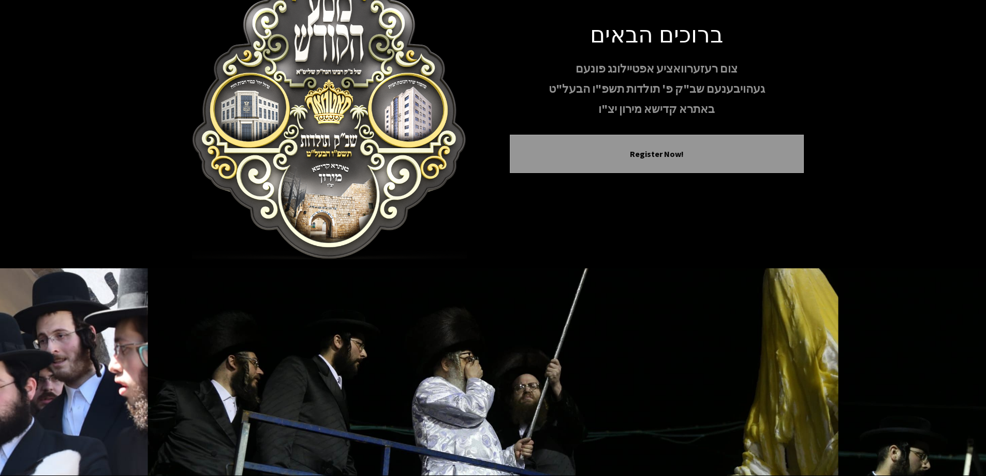
scroll to position [102, 0]
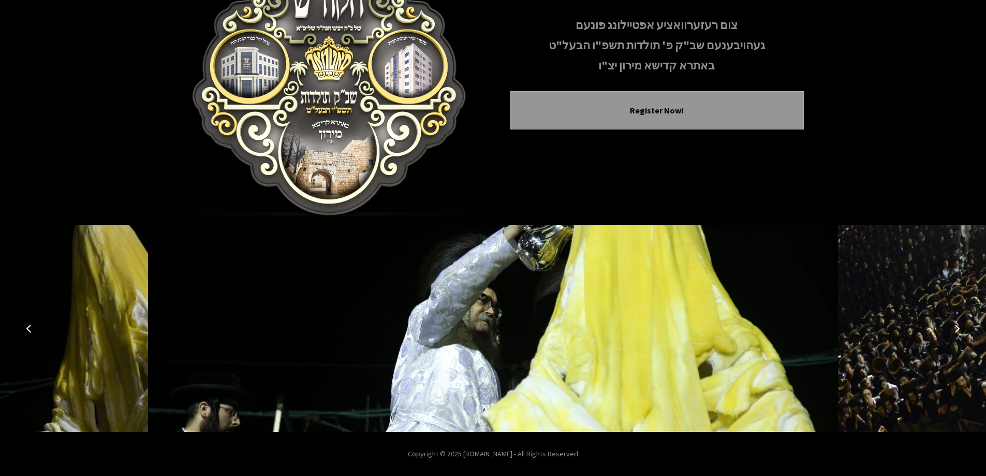
click at [959, 322] on button "Next image" at bounding box center [956, 328] width 25 height 25
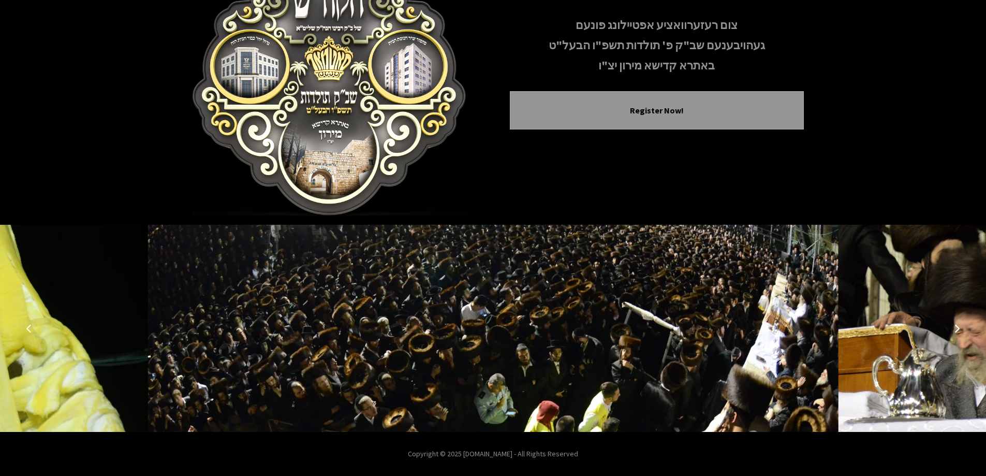
click at [959, 323] on button "Next image" at bounding box center [956, 328] width 25 height 25
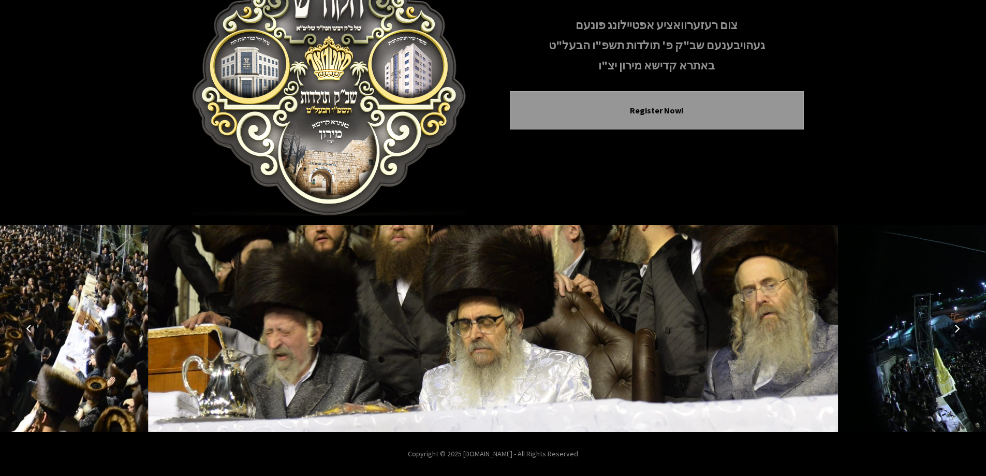
click at [957, 329] on icon "Next image" at bounding box center [957, 328] width 8 height 8
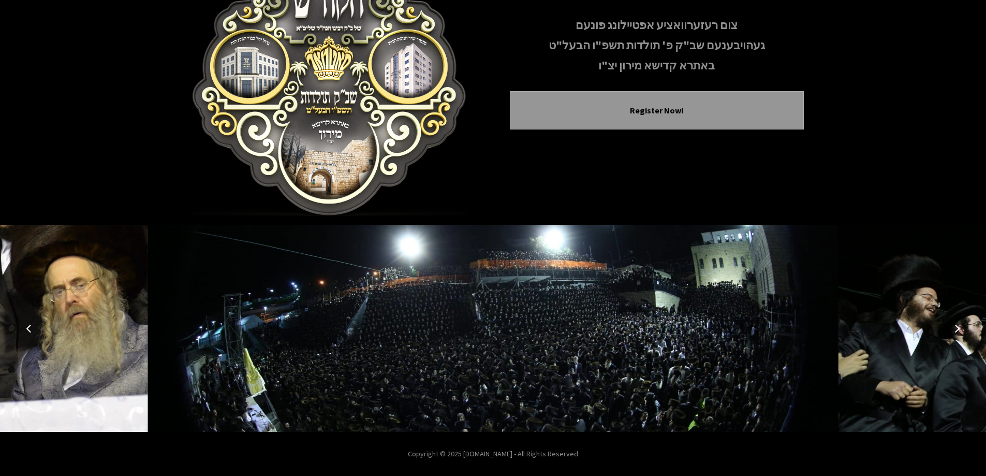
click at [957, 329] on icon "Next image" at bounding box center [957, 328] width 8 height 8
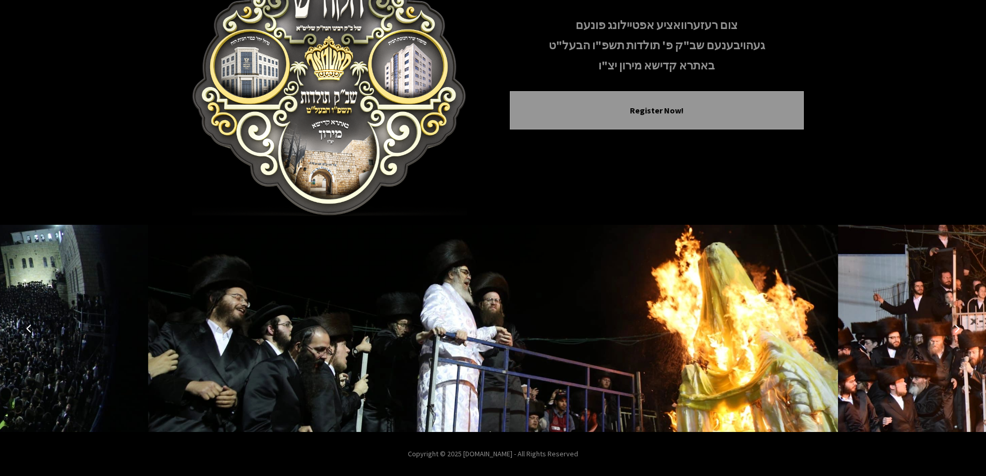
click at [957, 329] on icon "Next image" at bounding box center [957, 328] width 8 height 8
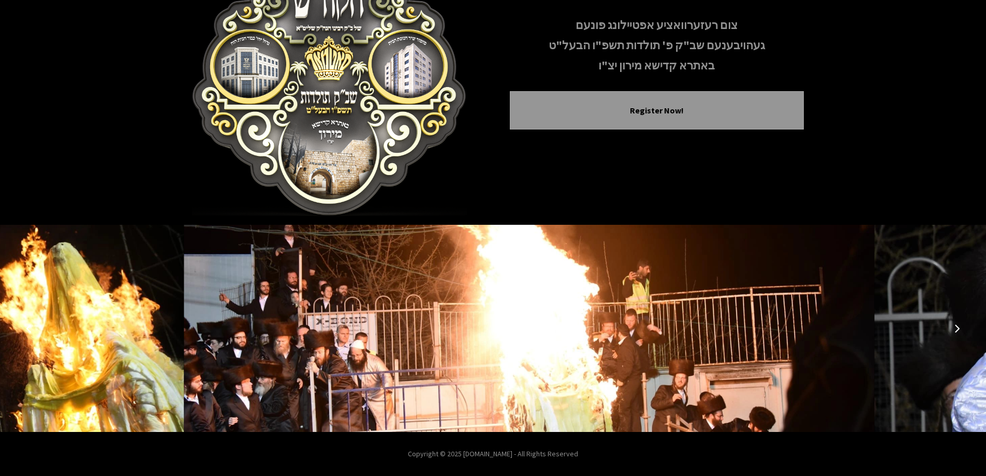
click at [957, 329] on icon "Next image" at bounding box center [957, 328] width 8 height 8
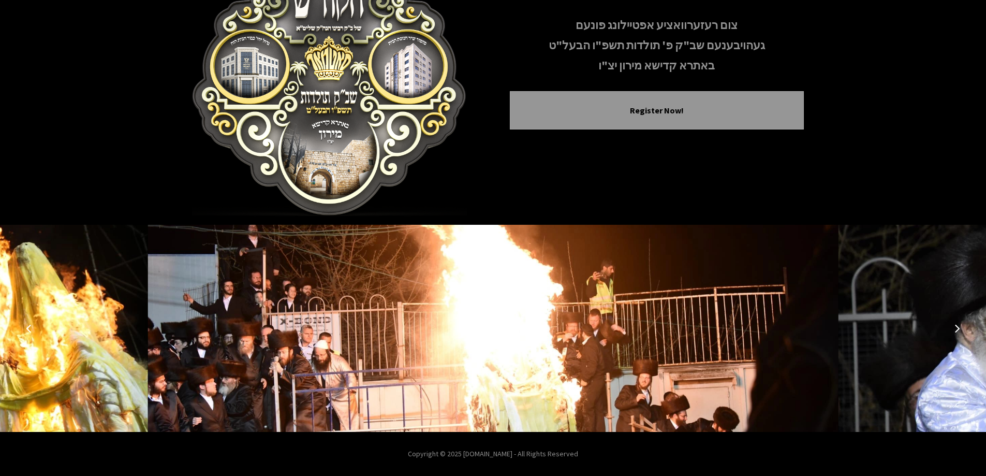
click at [957, 329] on icon "Next image" at bounding box center [957, 328] width 8 height 8
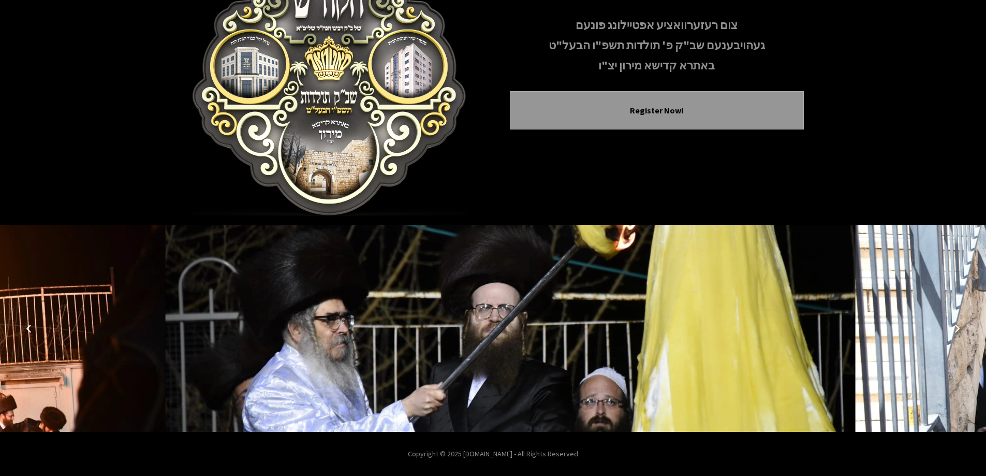
click at [957, 329] on icon "Next image" at bounding box center [957, 328] width 8 height 8
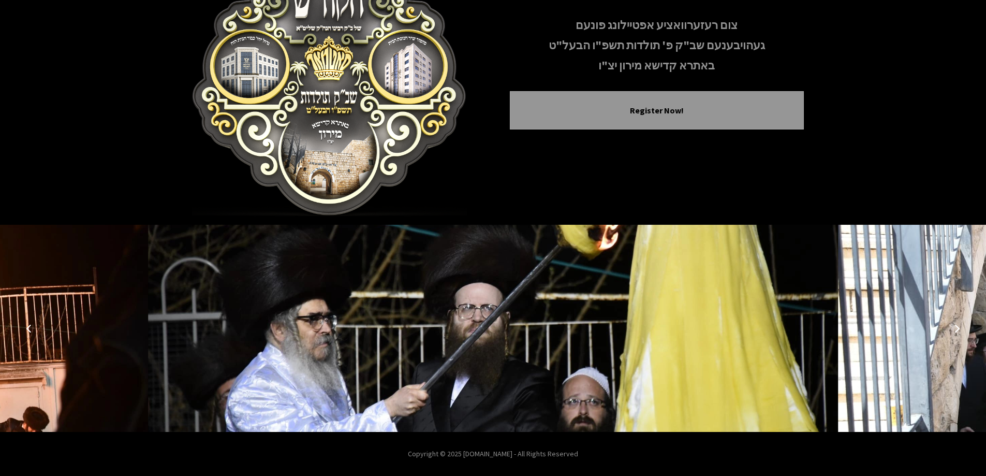
click at [957, 329] on icon "Next image" at bounding box center [957, 328] width 8 height 8
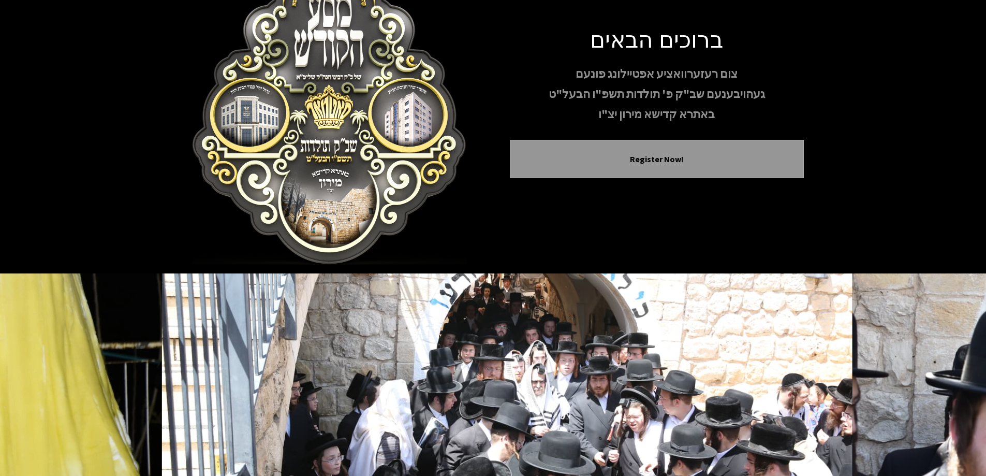
scroll to position [0, 0]
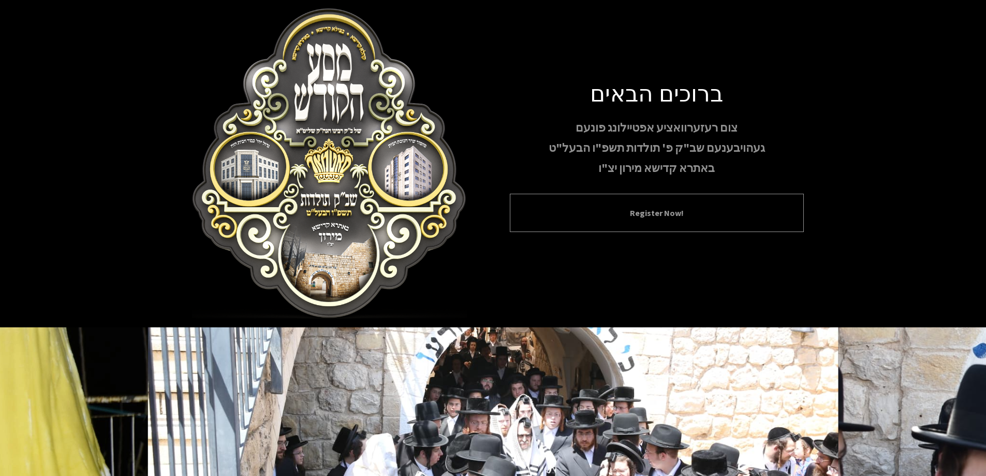
click at [678, 212] on button "Register Now!" at bounding box center [657, 212] width 268 height 12
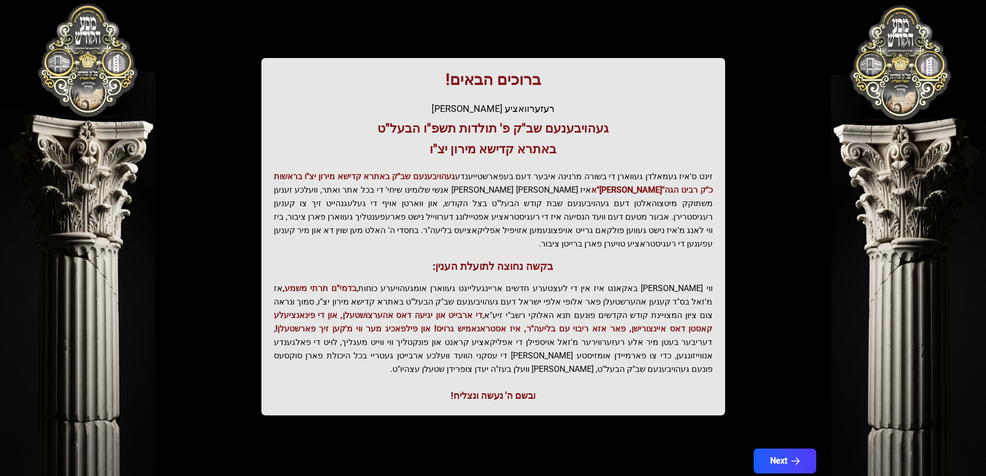
scroll to position [124, 0]
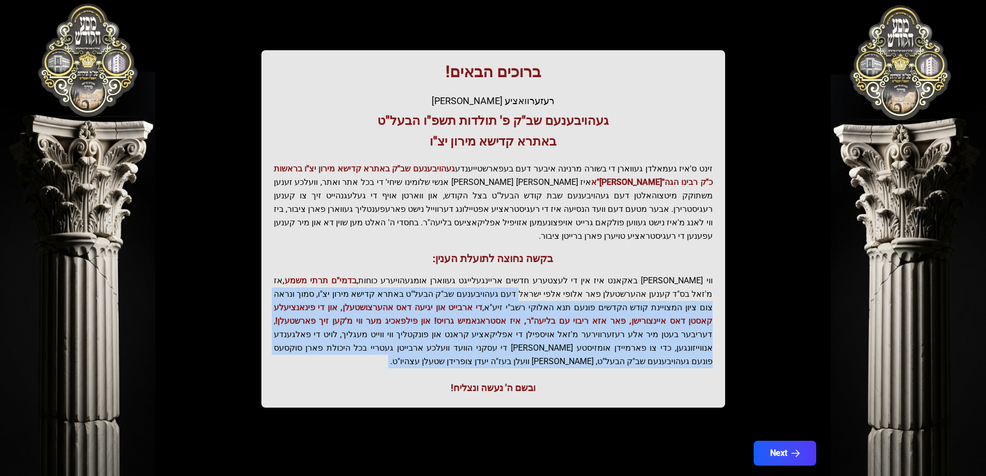
drag, startPoint x: 580, startPoint y: 278, endPoint x: 540, endPoint y: 344, distance: 76.9
click at [540, 344] on div "ברוכים הבאים! רעזערוואציע אפטיילונג פונעם געהויבענעם שב"ק פ' תולדות תשפ"ו הבעל"…" at bounding box center [493, 228] width 464 height 357
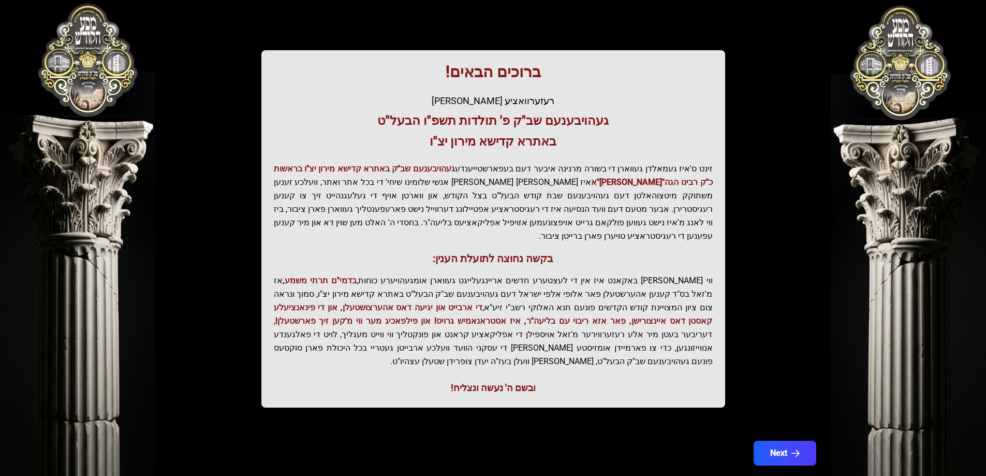
click at [492, 380] on div "ובשם ה' נעשה ונצליח!" at bounding box center [493, 387] width 439 height 14
click at [788, 440] on button "Next" at bounding box center [784, 453] width 66 height 26
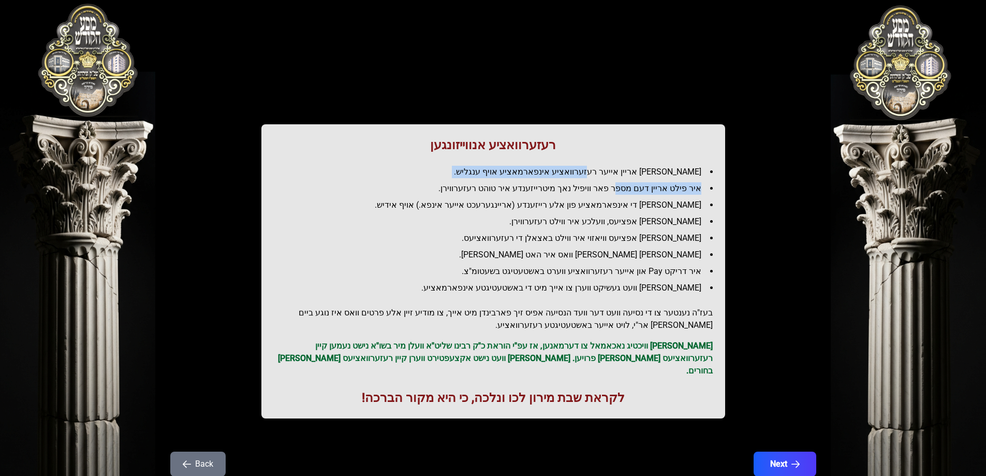
drag, startPoint x: 617, startPoint y: 175, endPoint x: 611, endPoint y: 173, distance: 7.2
click at [611, 173] on ul "[PERSON_NAME] אריין אייער רעזערוואציע אינפארמאציע אויף ענגליש. איר פילט אריין ד…" at bounding box center [493, 230] width 439 height 128
click at [611, 173] on li "[PERSON_NAME] אריין אייער רעזערוואציע אינפארמאציע אויף ענגליש." at bounding box center [497, 172] width 431 height 12
drag, startPoint x: 655, startPoint y: 187, endPoint x: 638, endPoint y: 187, distance: 16.6
click at [638, 187] on li "איר פילט אריין דעם מספר פאר וויפיל נאך מיטרייזענדע איר טוהט רעזערווירן." at bounding box center [497, 188] width 431 height 12
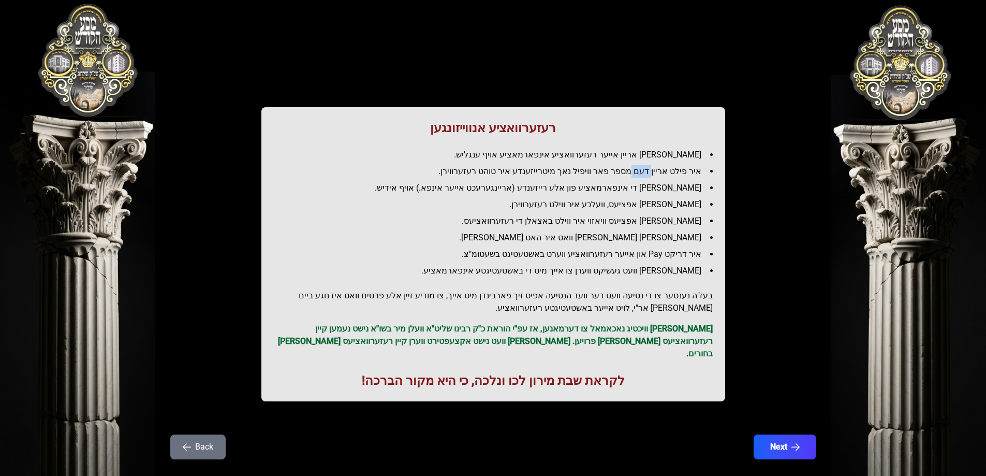
scroll to position [25, 0]
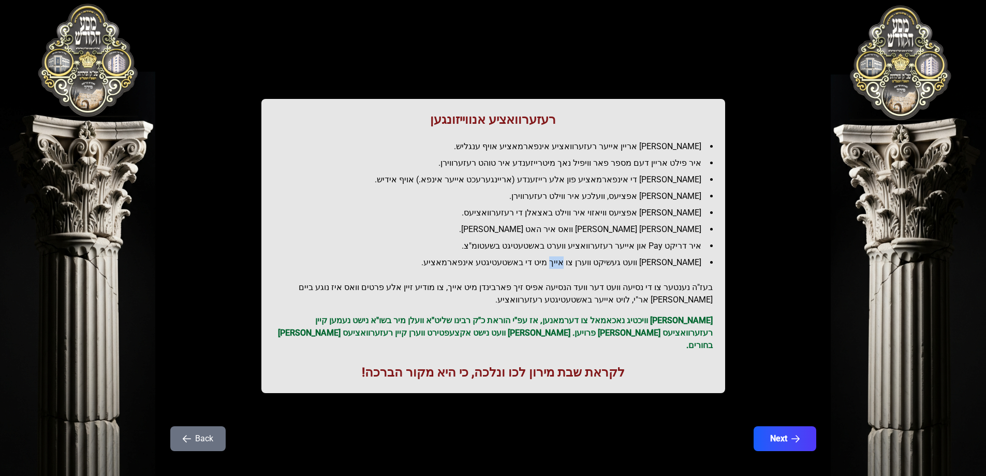
drag, startPoint x: 589, startPoint y: 266, endPoint x: 576, endPoint y: 265, distance: 13.5
click at [576, 265] on li "[PERSON_NAME] וועט געשיקט ווערן צו אייך מיט די באשטעטיגטע אינפארמאציע." at bounding box center [497, 262] width 431 height 12
click at [678, 288] on h2 "בעז"ה נענטער צו די נסיעה וועט דער וועד הנסיעה אפיס זיך פארבינדן מיט אייך, צו מו…" at bounding box center [493, 293] width 439 height 25
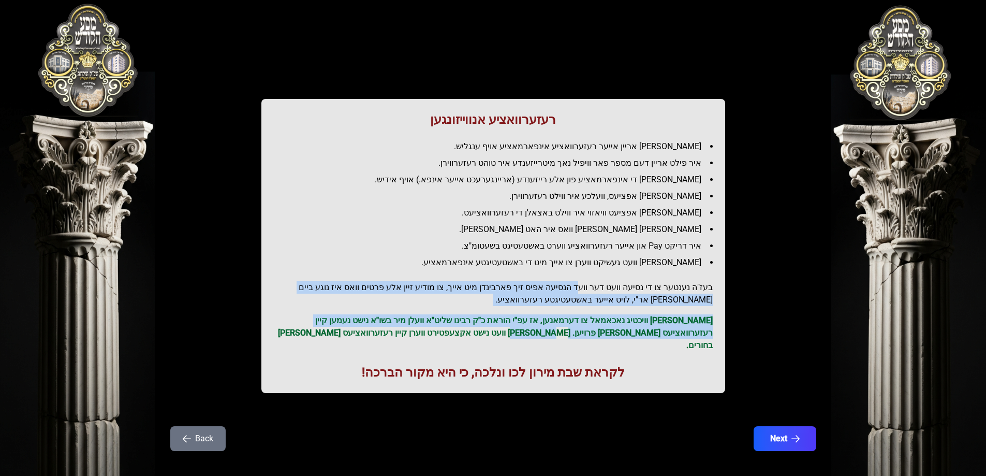
drag, startPoint x: 569, startPoint y: 286, endPoint x: 603, endPoint y: 332, distance: 57.4
click at [603, 332] on div "רעזערוואציע אנווייזונגען איר לייגט אריין אייער רעזערוואציע אינפארמאציע אויף ענג…" at bounding box center [493, 246] width 464 height 294
click at [603, 332] on p "[PERSON_NAME] וויכטיג נאכאמאל צו דערמאנען, אז עפ"י הוראת כ"ק רבינו שליט"א וועלן…" at bounding box center [493, 332] width 439 height 37
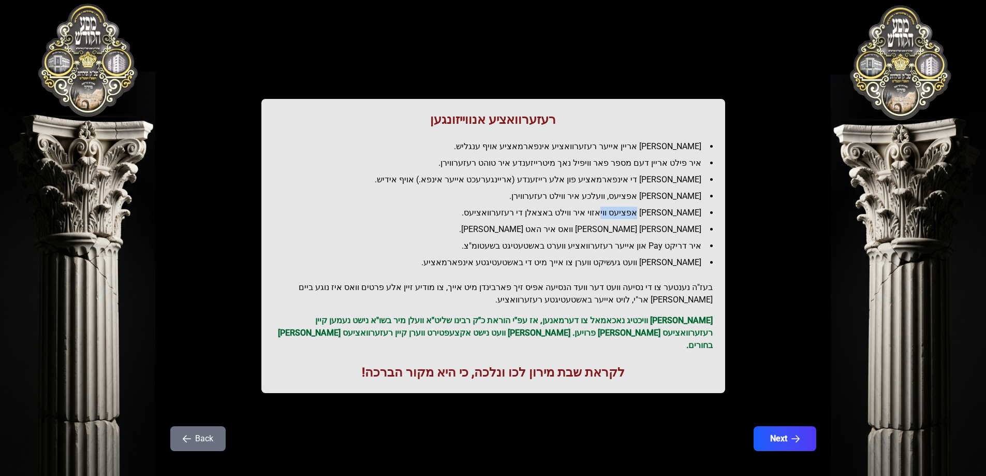
drag, startPoint x: 656, startPoint y: 212, endPoint x: 621, endPoint y: 216, distance: 35.4
click at [621, 216] on li "[PERSON_NAME] אפציעס וויאזוי איר ווילט באצאלן די רעזערוואציעס." at bounding box center [497, 212] width 431 height 12
drag, startPoint x: 606, startPoint y: 233, endPoint x: 593, endPoint y: 233, distance: 13.5
click at [593, 233] on li "[PERSON_NAME] [PERSON_NAME] וואס איר האט [PERSON_NAME]." at bounding box center [497, 229] width 431 height 12
click at [579, 232] on li "[PERSON_NAME] [PERSON_NAME] וואס איר האט [PERSON_NAME]." at bounding box center [497, 229] width 431 height 12
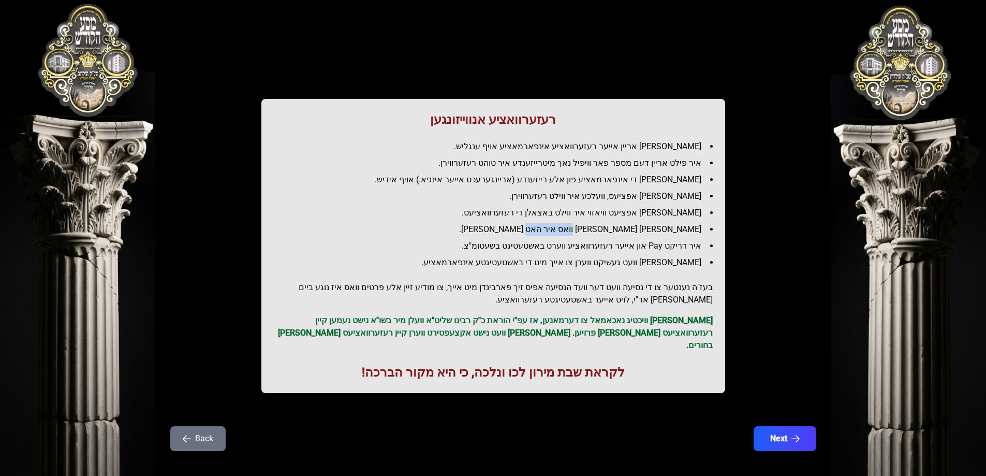
click at [579, 232] on li "[PERSON_NAME] [PERSON_NAME] וואס איר האט [PERSON_NAME]." at bounding box center [497, 229] width 431 height 12
drag, startPoint x: 786, startPoint y: 426, endPoint x: 677, endPoint y: 265, distance: 194.6
click at [694, 313] on div "רעזערוואציע אנווייזונגען איר לייגט אריין אייער רעזערוואציע אינפארמאציע אויף ענג…" at bounding box center [493, 231] width 662 height 464
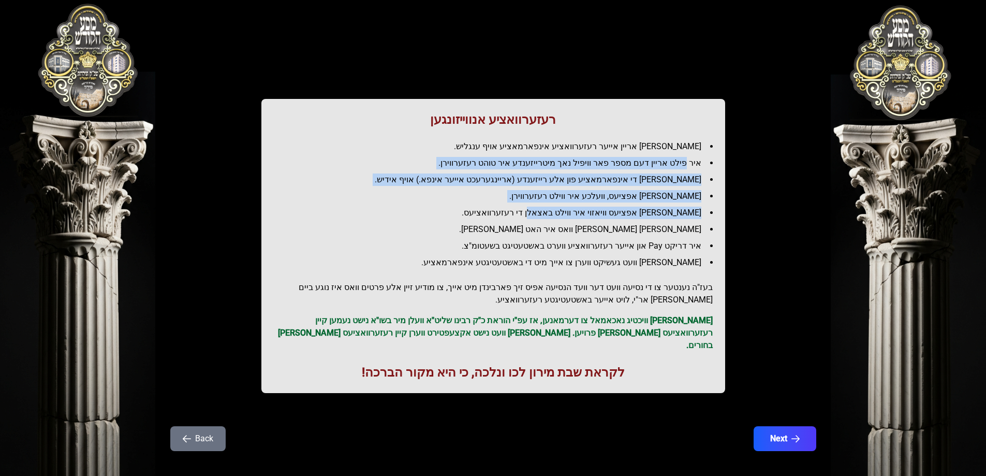
drag, startPoint x: 687, startPoint y: 157, endPoint x: 558, endPoint y: 210, distance: 138.8
click at [558, 210] on ul "[PERSON_NAME] אריין אייער רעזערוואציע אינפארמאציע אויף ענגליש. איר פילט אריין ד…" at bounding box center [493, 204] width 439 height 128
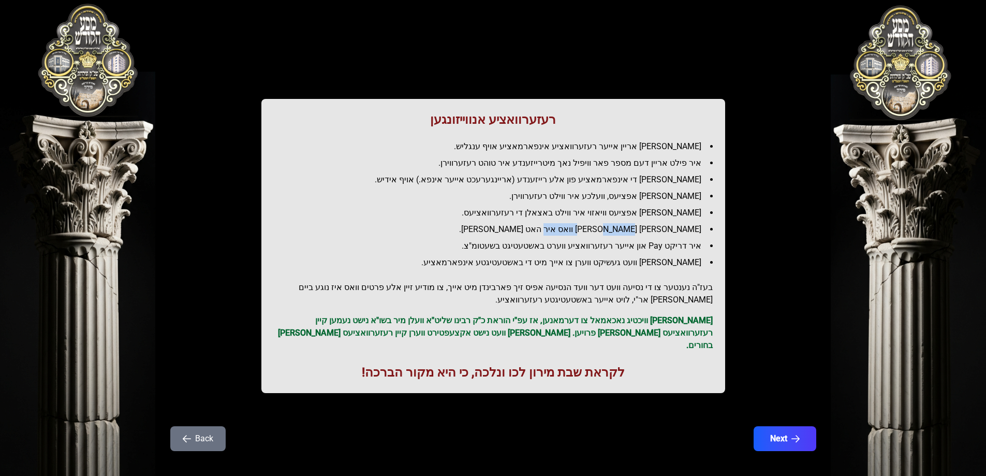
click at [573, 228] on li "[PERSON_NAME] [PERSON_NAME] וואס איר האט [PERSON_NAME]." at bounding box center [497, 229] width 431 height 12
click at [789, 425] on button "Next" at bounding box center [784, 438] width 66 height 26
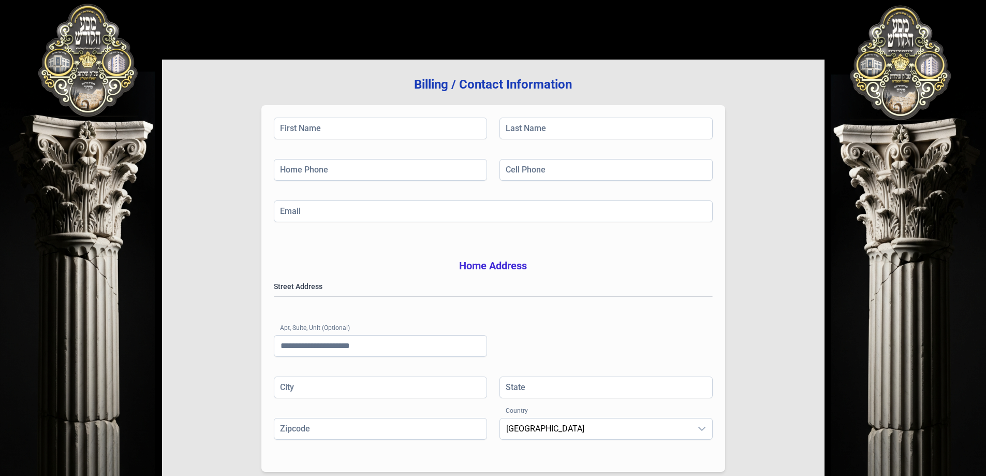
scroll to position [0, 0]
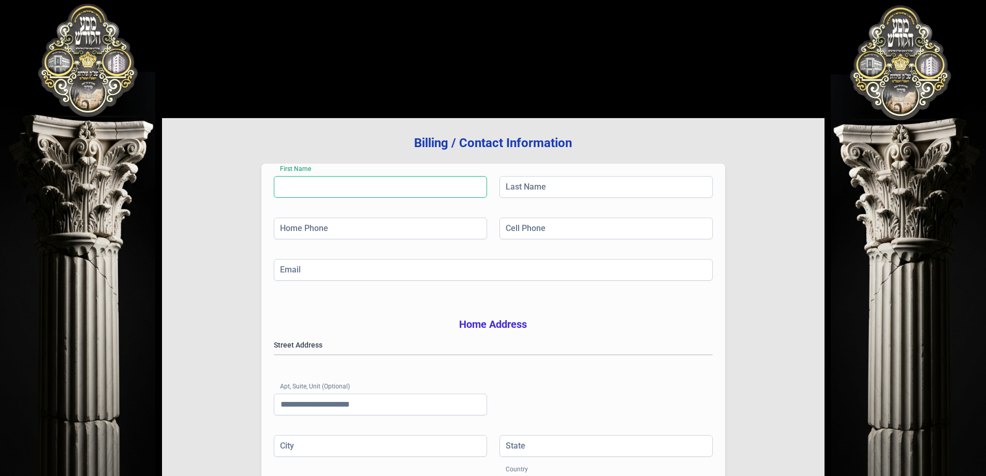
click at [395, 190] on input "First Name" at bounding box center [380, 187] width 213 height 22
type input "***"
type input "******"
type input "**********"
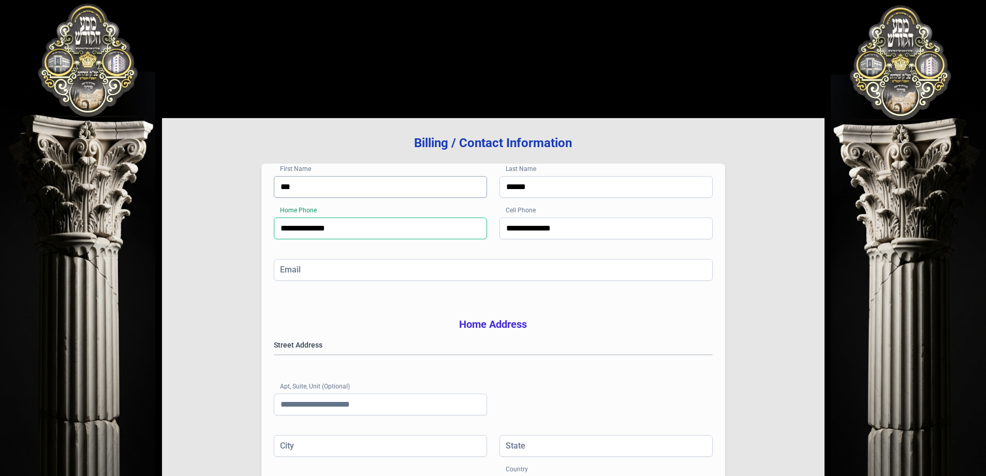
paste input
type input "**********"
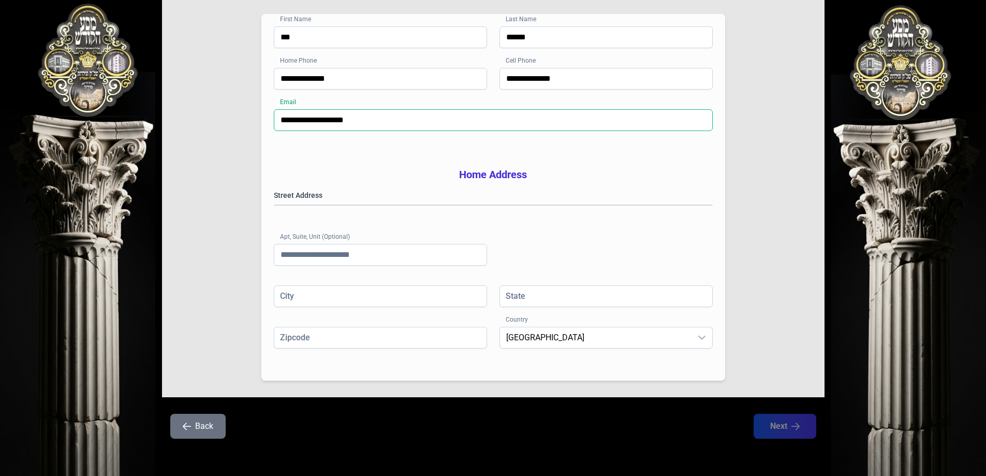
scroll to position [165, 0]
type input "**********"
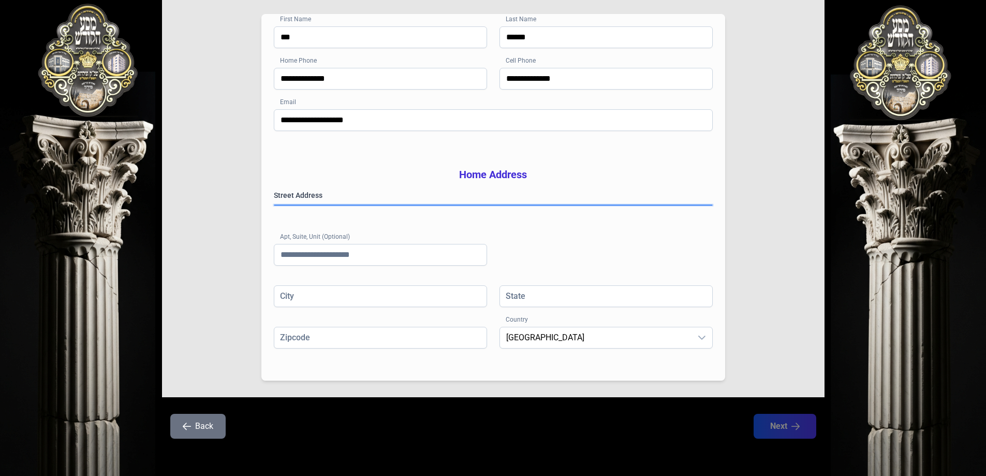
click at [274, 205] on gmp-place-autocomplete at bounding box center [274, 205] width 0 height 0
type input "********"
type input "**"
type input "*********"
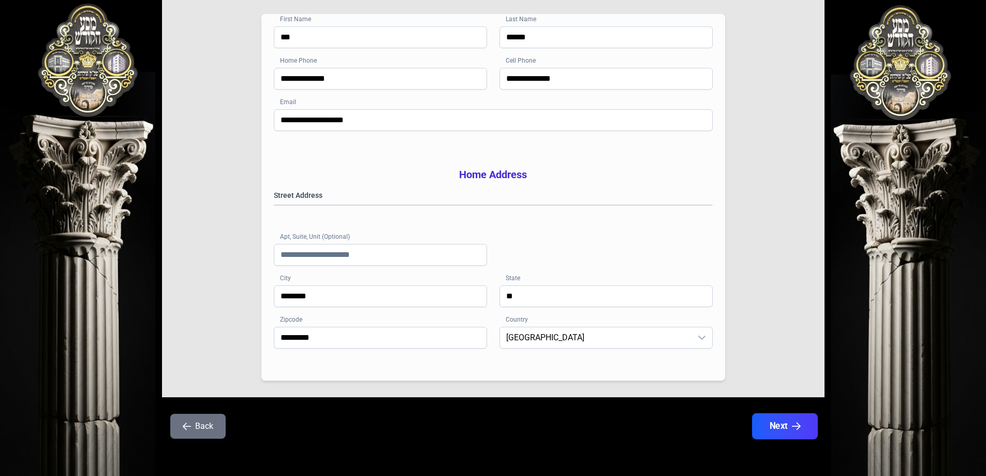
click at [777, 424] on button "Next" at bounding box center [784, 426] width 66 height 26
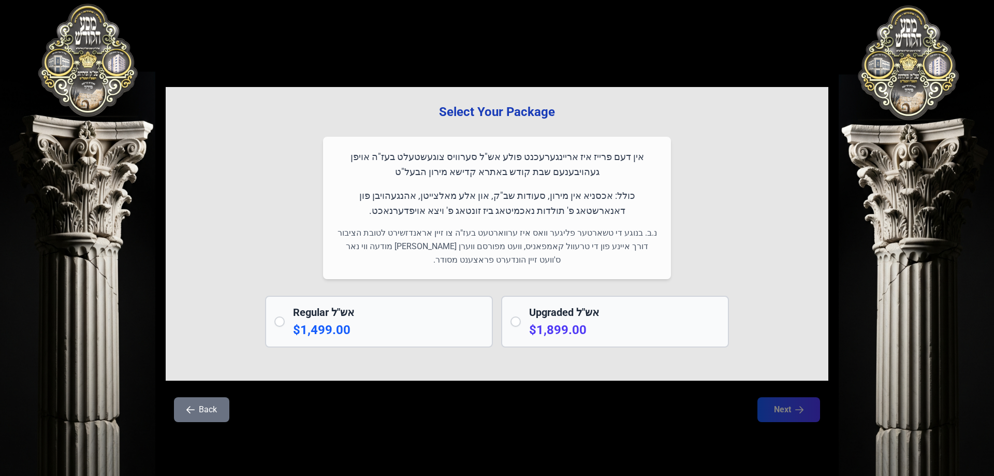
click at [595, 319] on div "Upgraded אש"ל $1,899.00" at bounding box center [624, 321] width 190 height 33
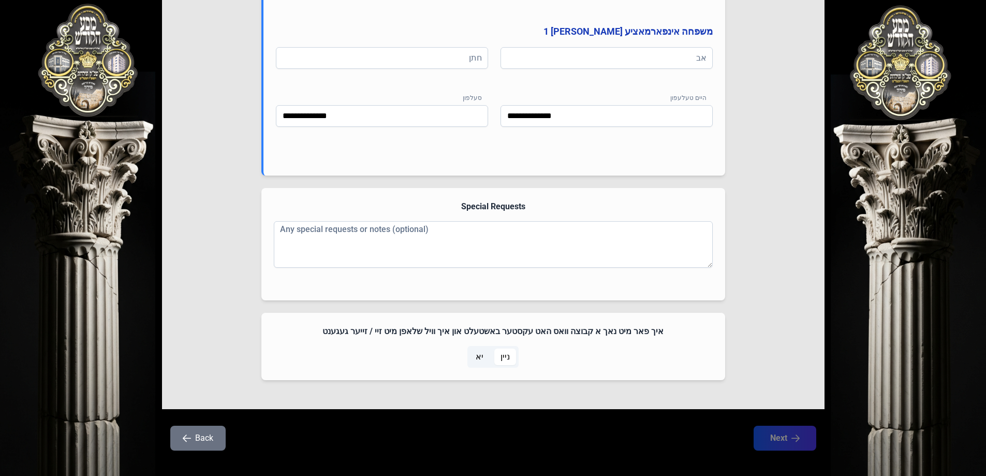
scroll to position [631, 0]
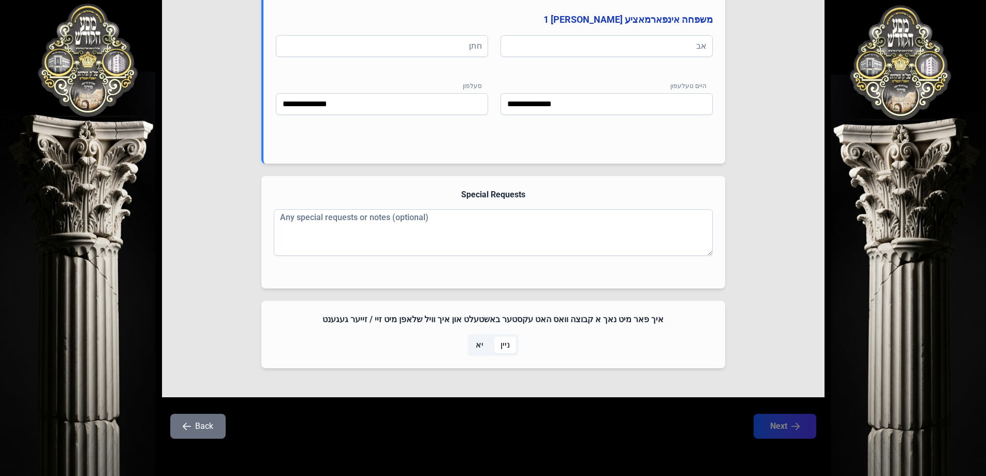
click at [507, 343] on span "ניין" at bounding box center [504, 344] width 9 height 12
drag, startPoint x: 552, startPoint y: 346, endPoint x: 524, endPoint y: 342, distance: 28.8
click at [553, 346] on div "ניין יא" at bounding box center [493, 345] width 439 height 22
click at [476, 342] on span "יא" at bounding box center [480, 344] width 8 height 12
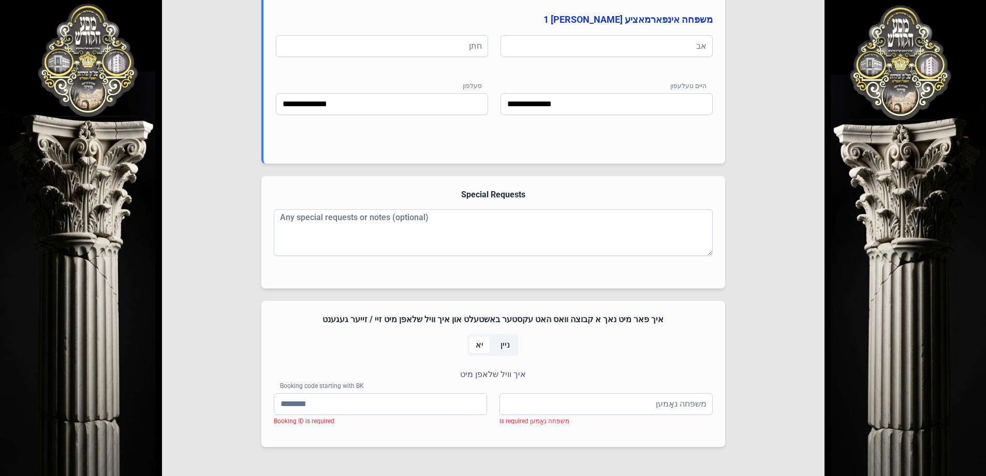
click at [506, 345] on span "ניין" at bounding box center [504, 344] width 9 height 12
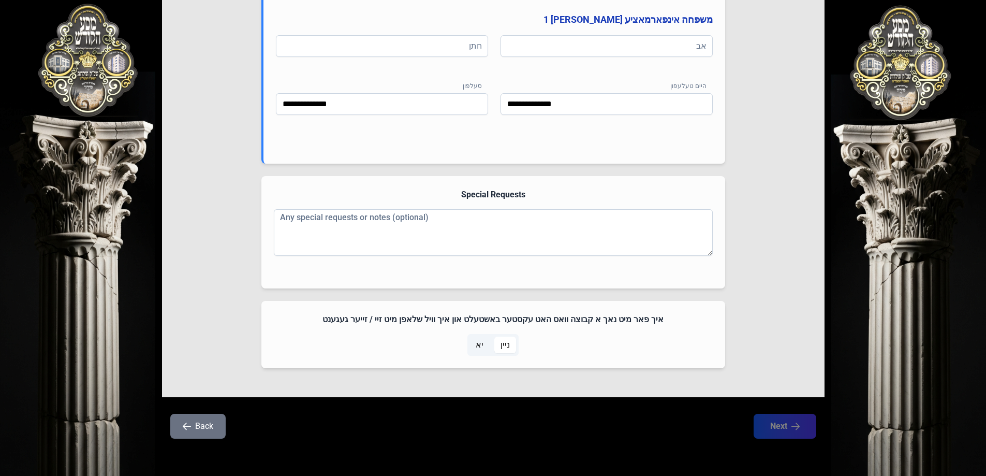
click at [483, 344] on span "יא" at bounding box center [480, 344] width 8 height 12
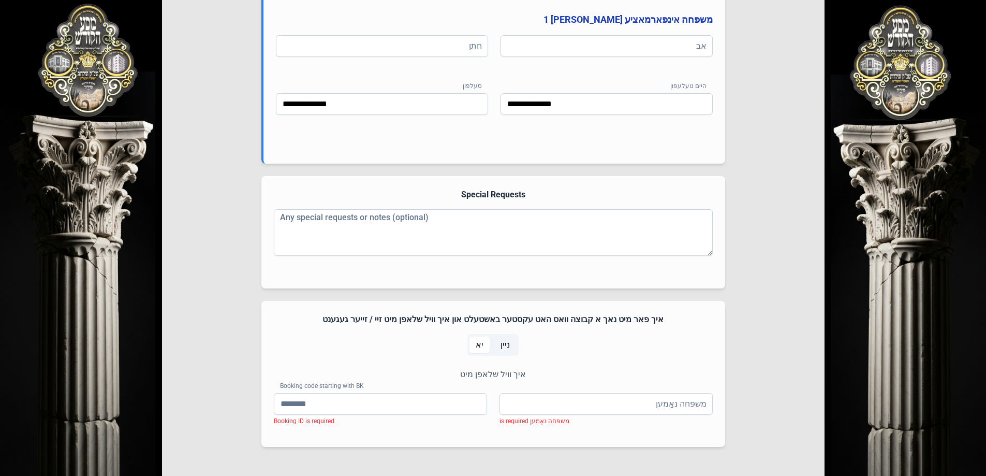
click at [511, 343] on span "ניין" at bounding box center [505, 344] width 22 height 17
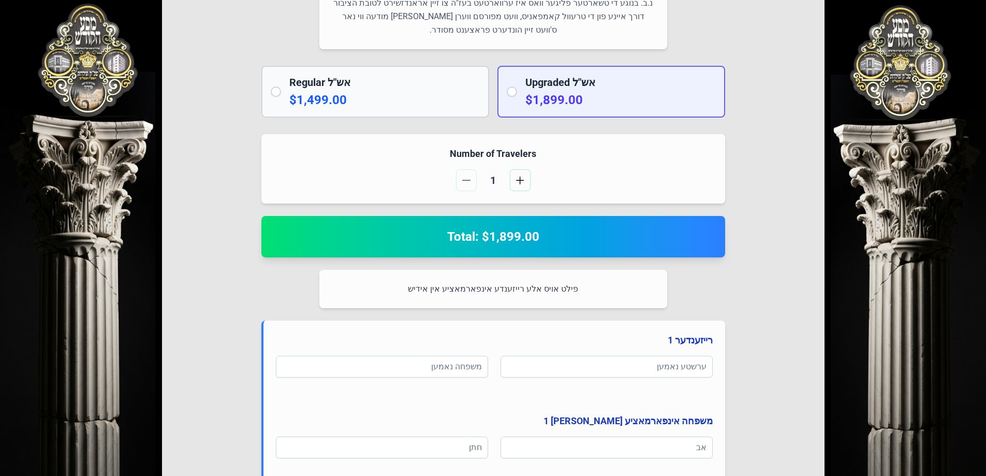
scroll to position [269, 0]
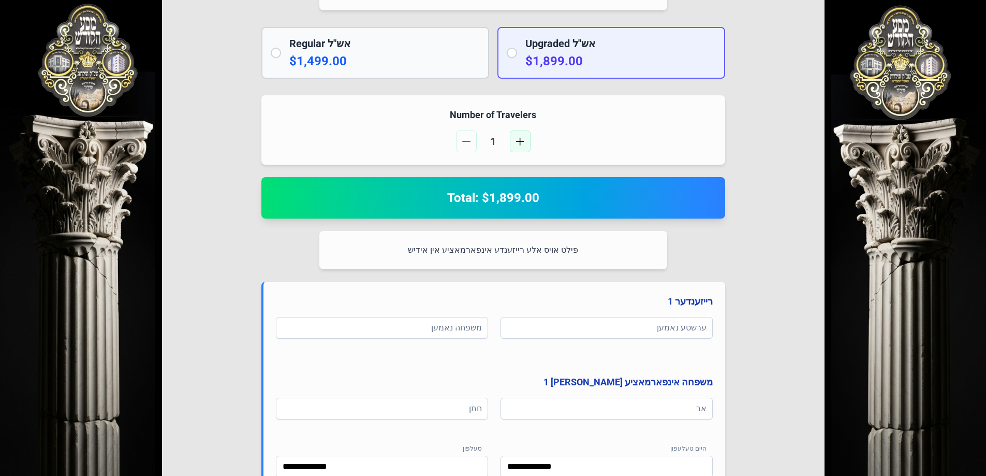
click at [528, 139] on button "button" at bounding box center [520, 141] width 21 height 22
click at [470, 138] on button "button" at bounding box center [466, 141] width 21 height 22
click at [482, 202] on h2 "Total: $1,899.00" at bounding box center [493, 197] width 439 height 17
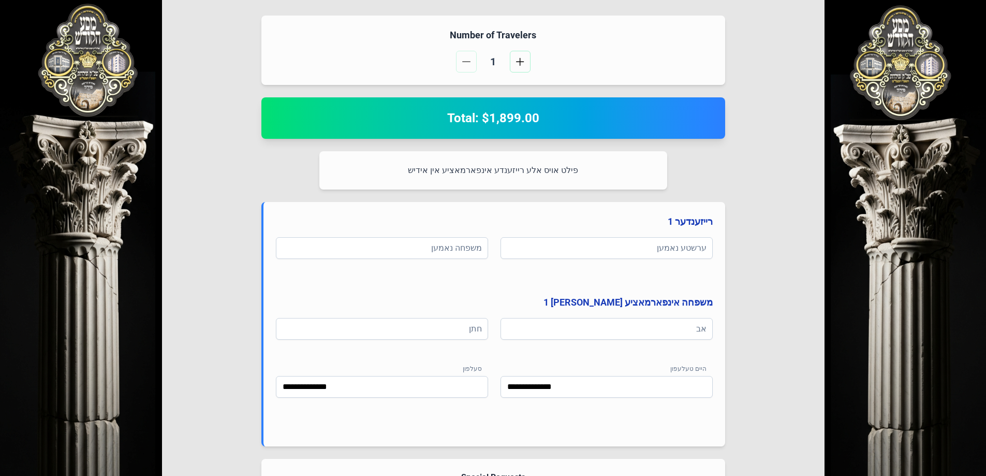
scroll to position [372, 0]
